Goal: Transaction & Acquisition: Purchase product/service

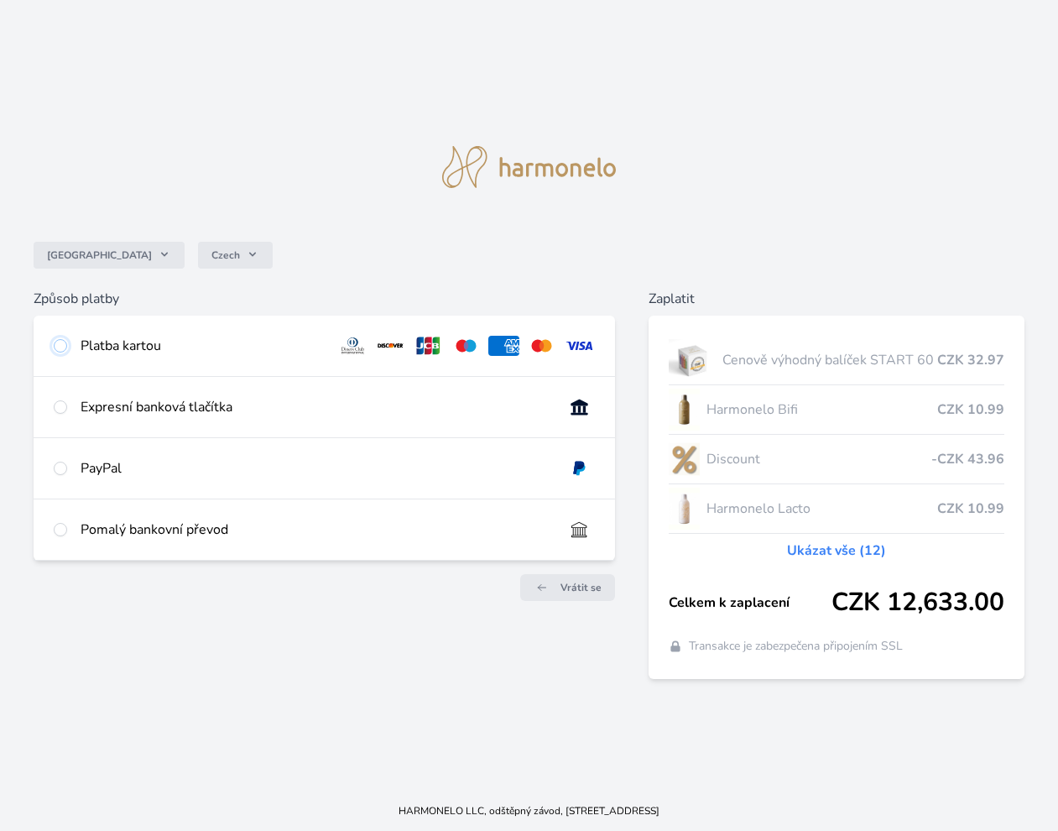
click at [56, 346] on input "radio" at bounding box center [60, 345] width 13 height 13
radio input "true"
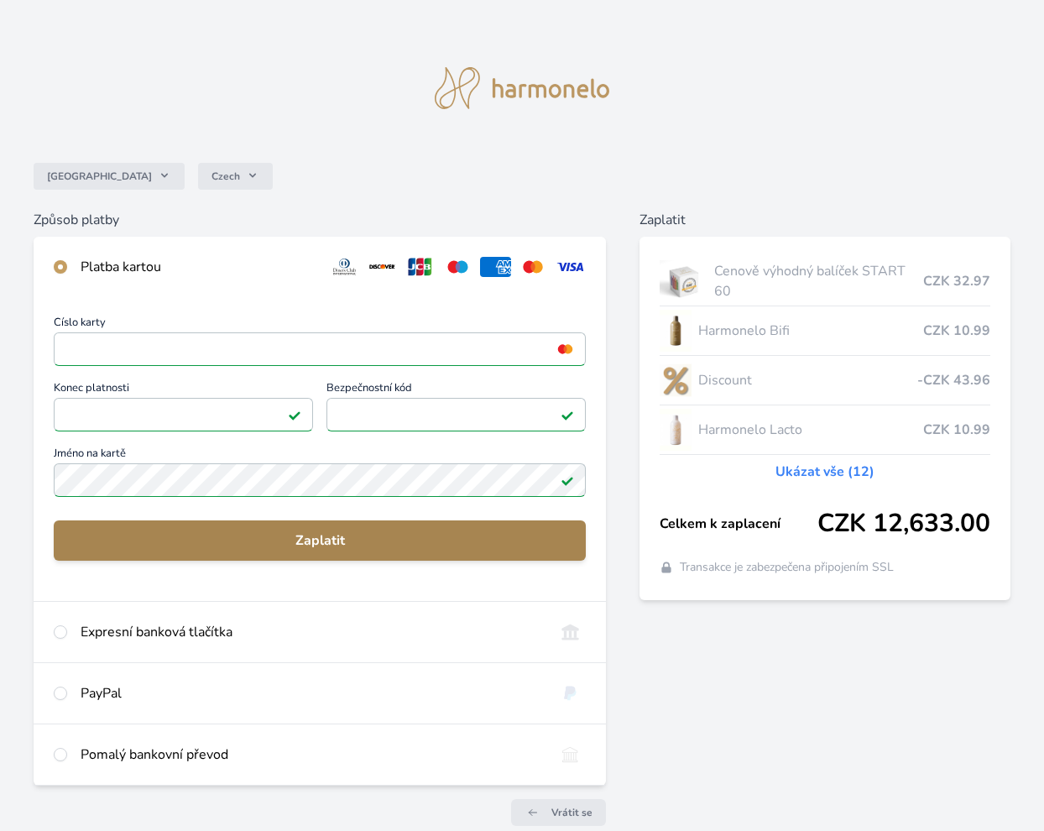
click at [339, 545] on span "Zaplatit" at bounding box center [319, 540] width 505 height 20
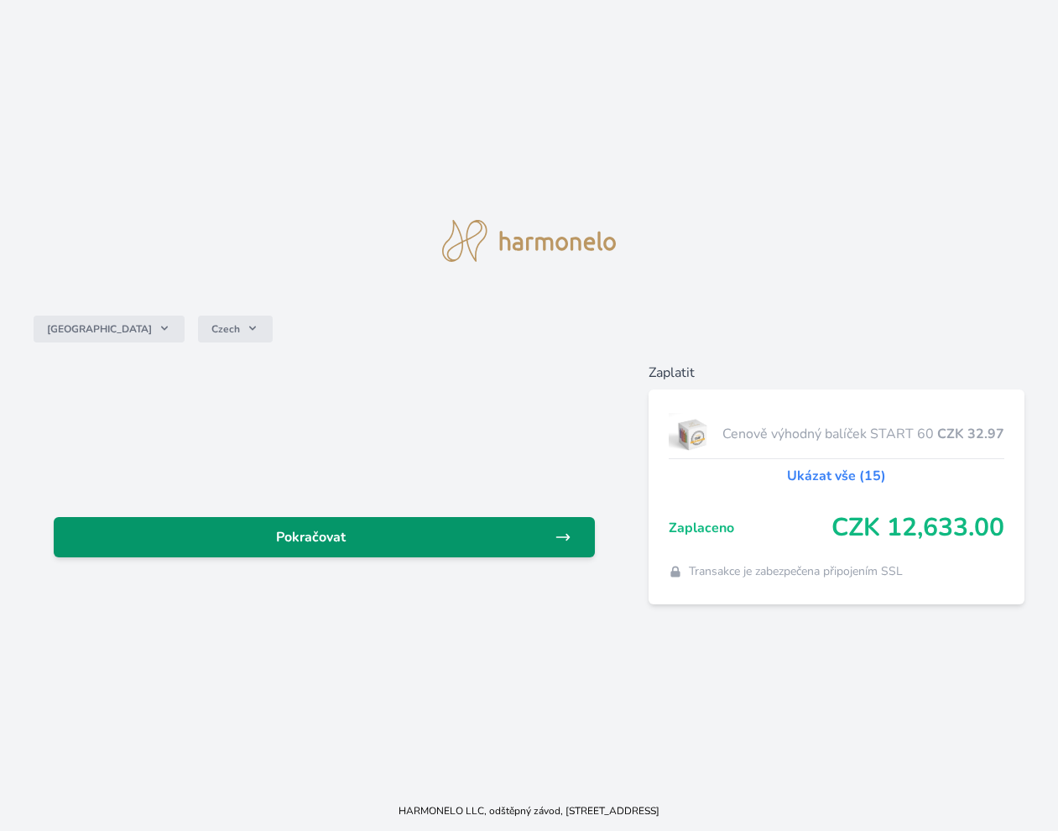
click at [402, 540] on span "Pokračovat" at bounding box center [311, 537] width 488 height 20
